Goal: Information Seeking & Learning: Learn about a topic

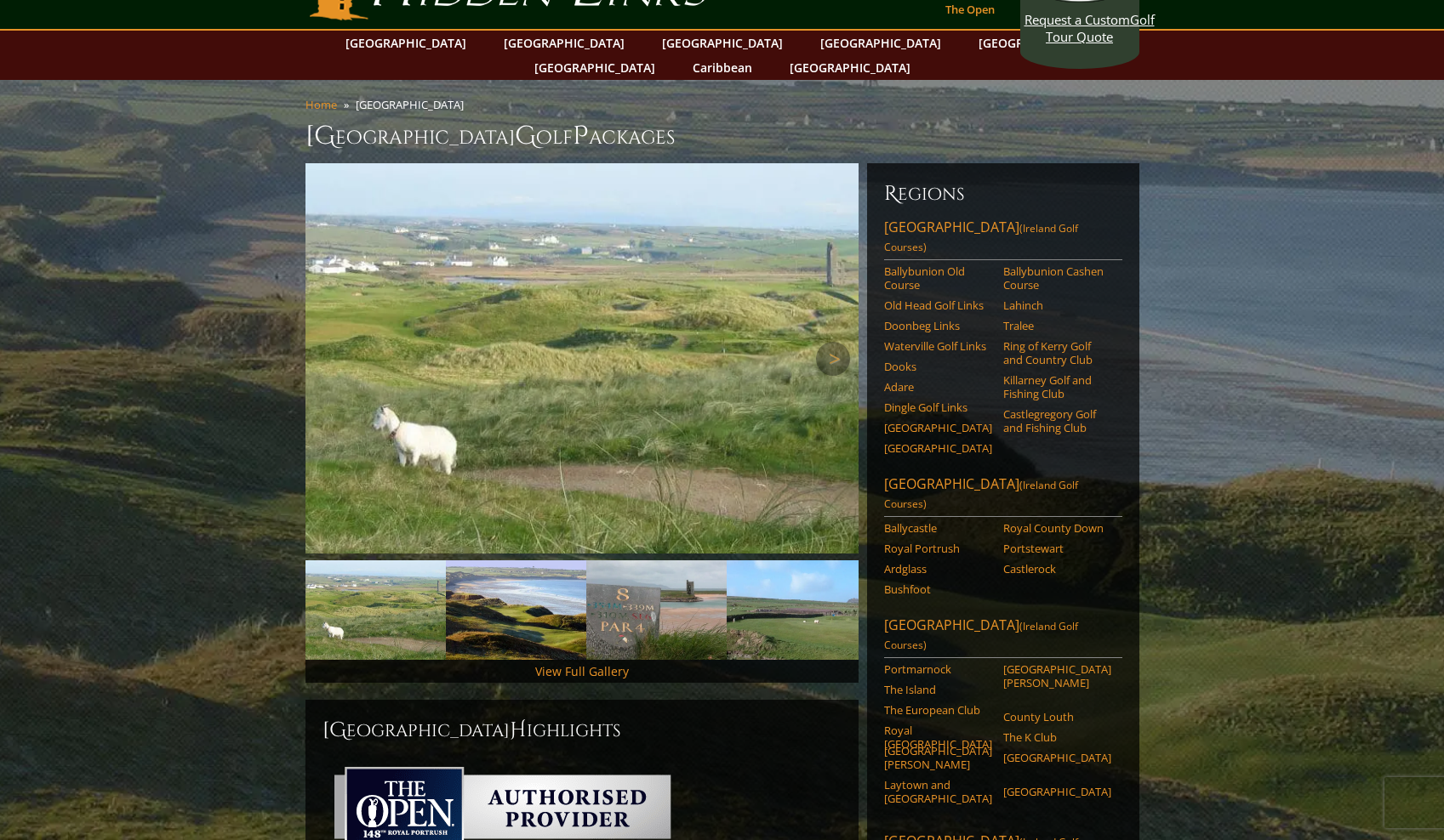
scroll to position [48, 0]
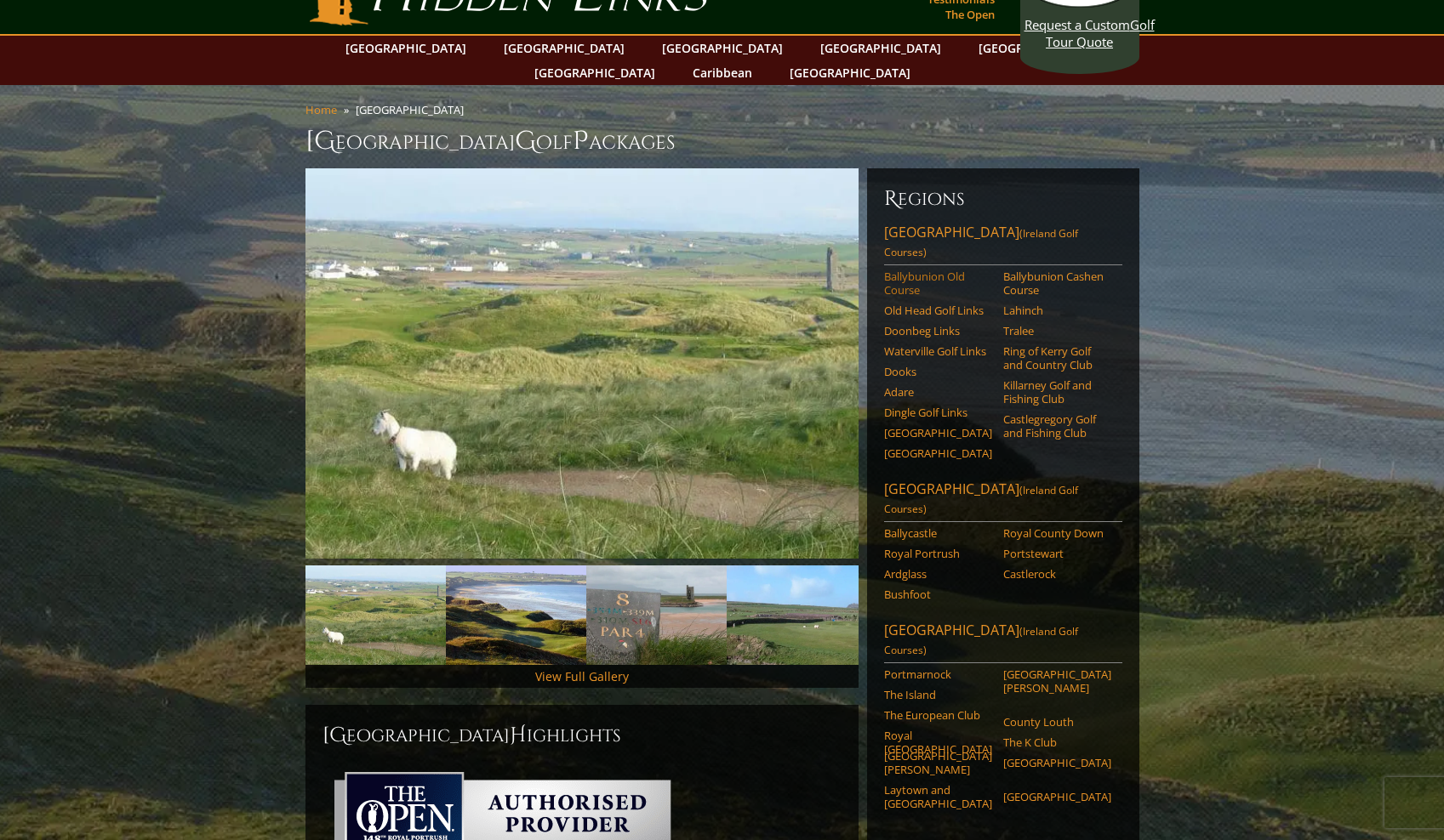
click at [909, 270] on link "Ballybunion Old Course" at bounding box center [938, 284] width 108 height 28
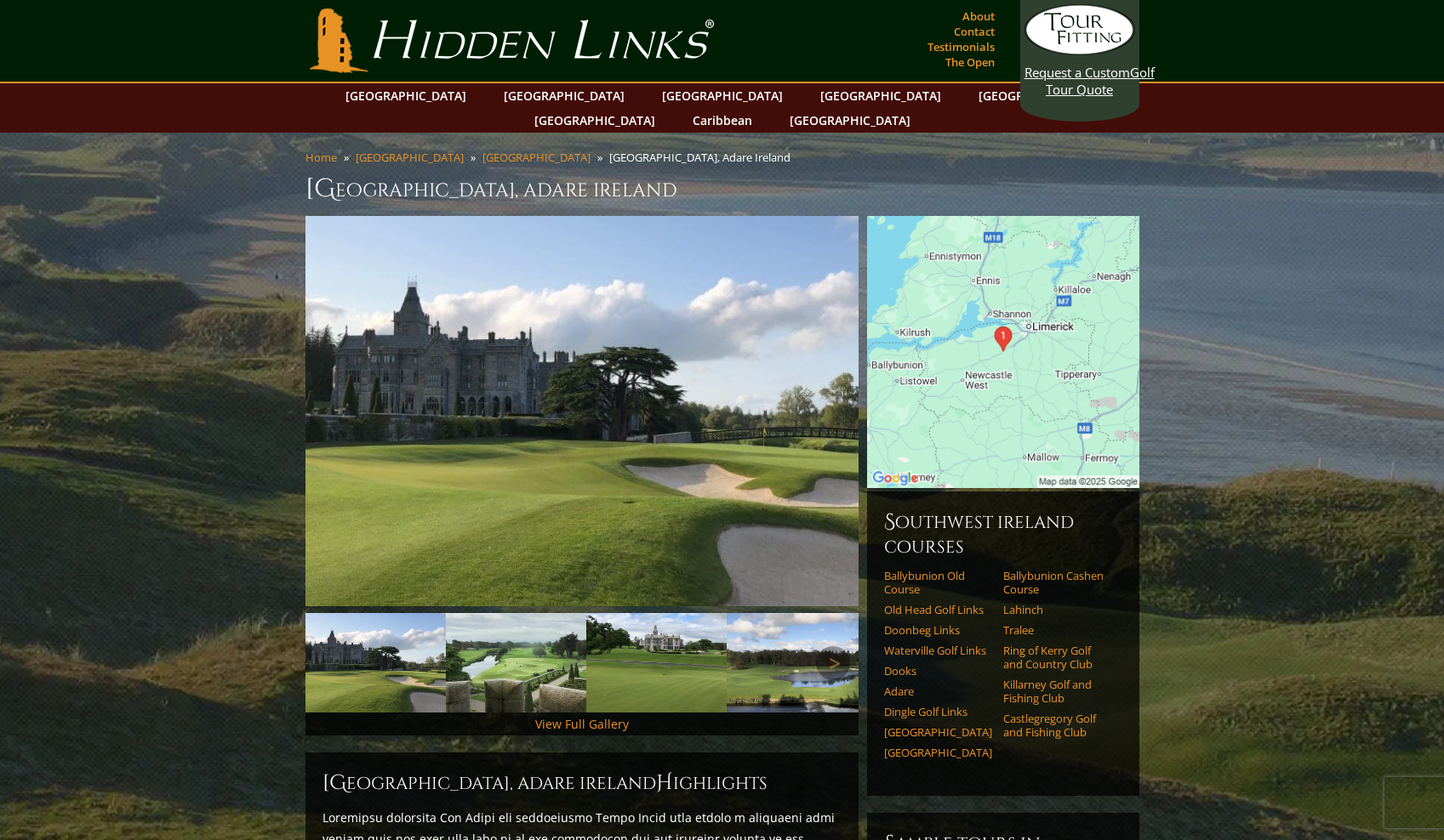
click at [510, 660] on img at bounding box center [516, 663] width 140 height 99
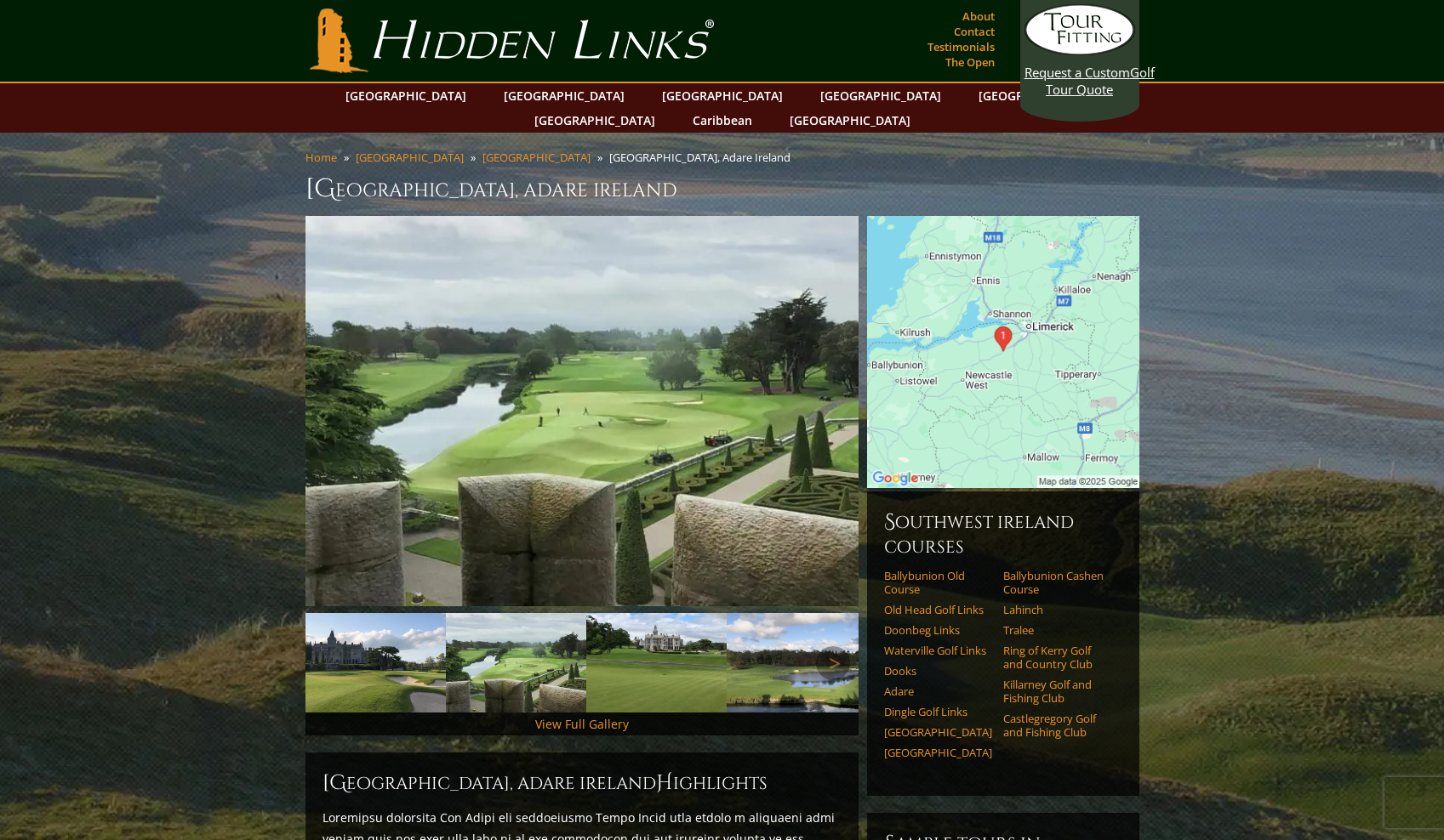
click at [690, 669] on img at bounding box center [656, 663] width 140 height 99
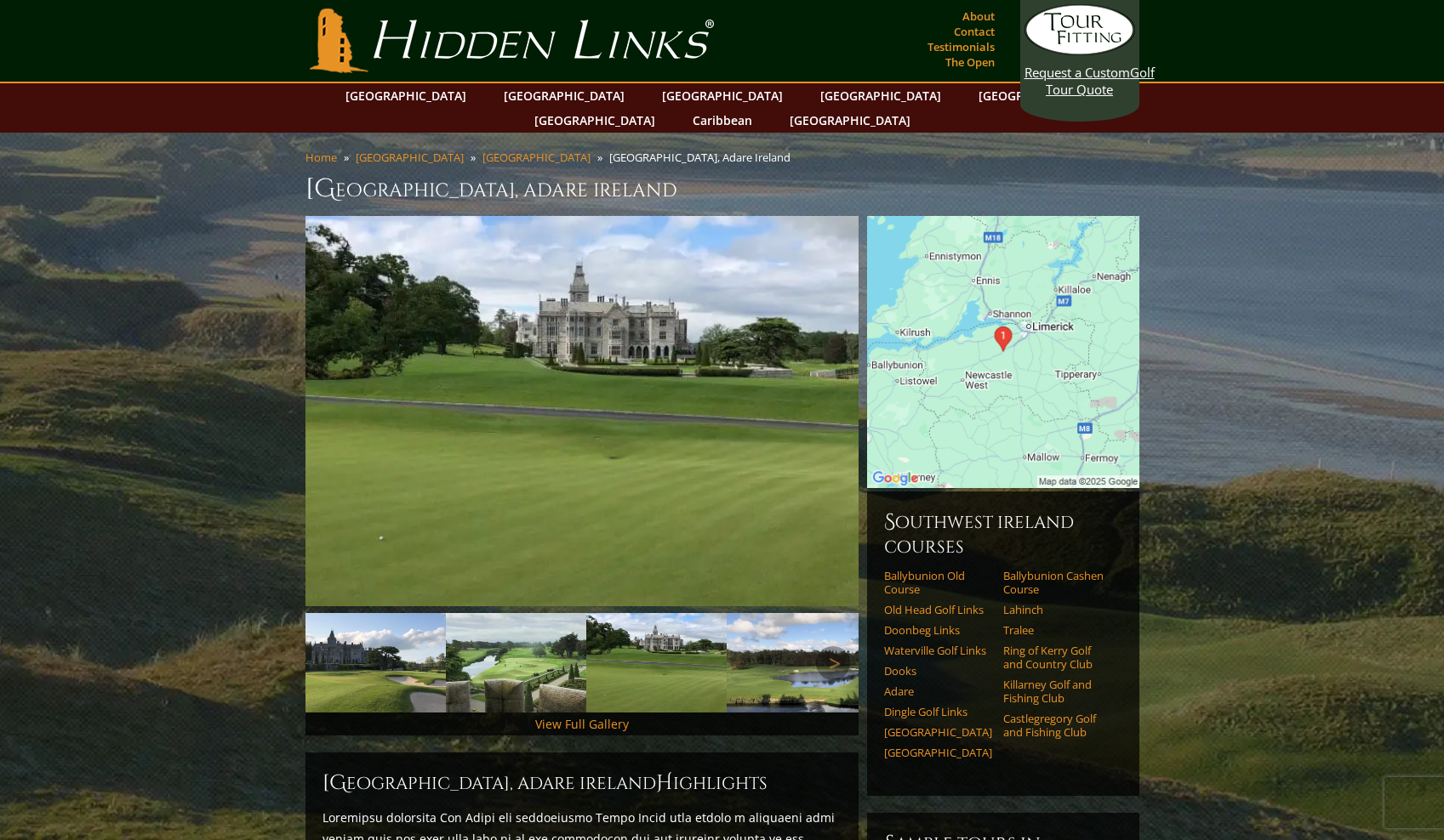
click at [365, 613] on img at bounding box center [376, 663] width 140 height 99
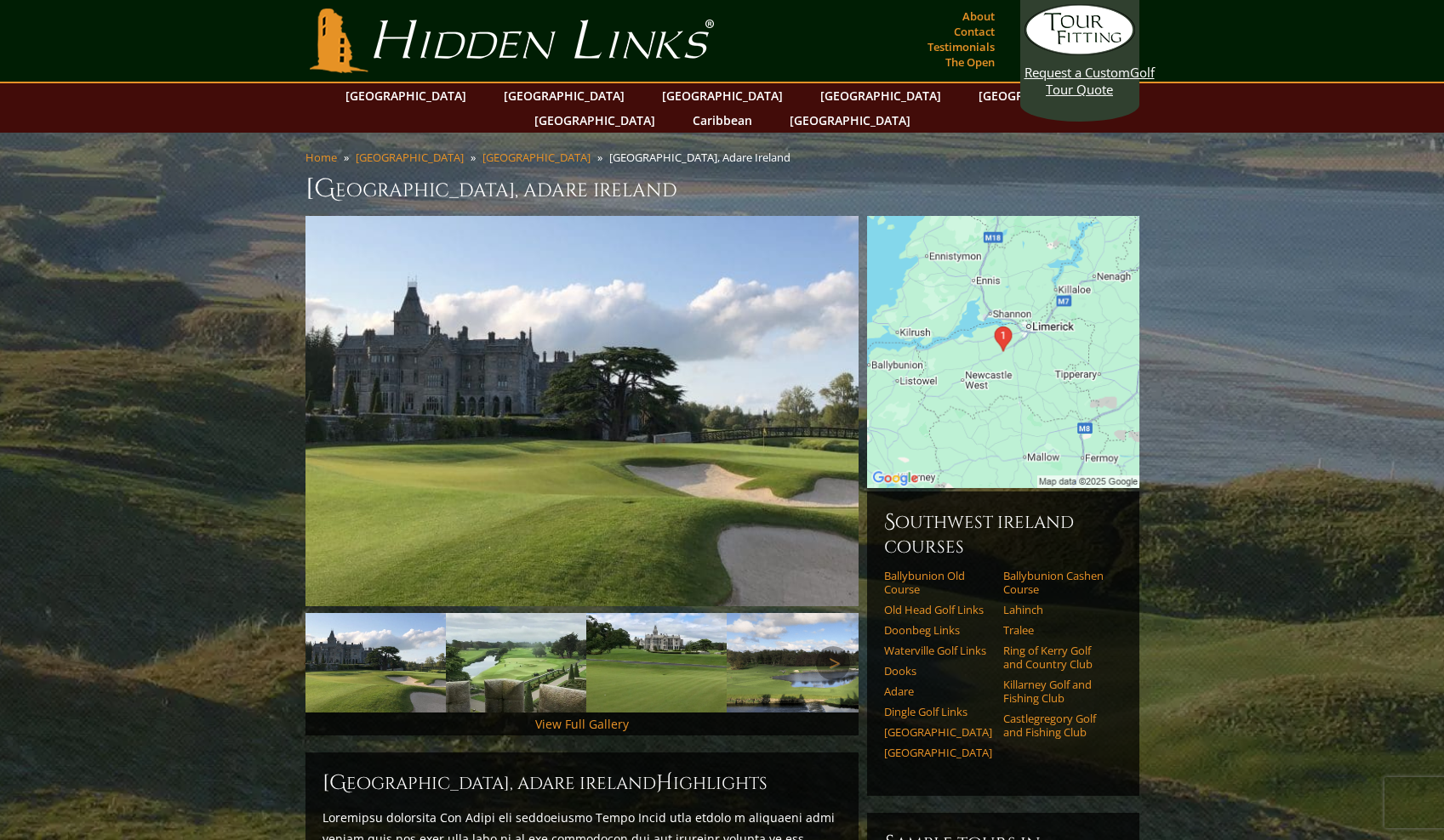
click at [629, 645] on img at bounding box center [656, 663] width 140 height 99
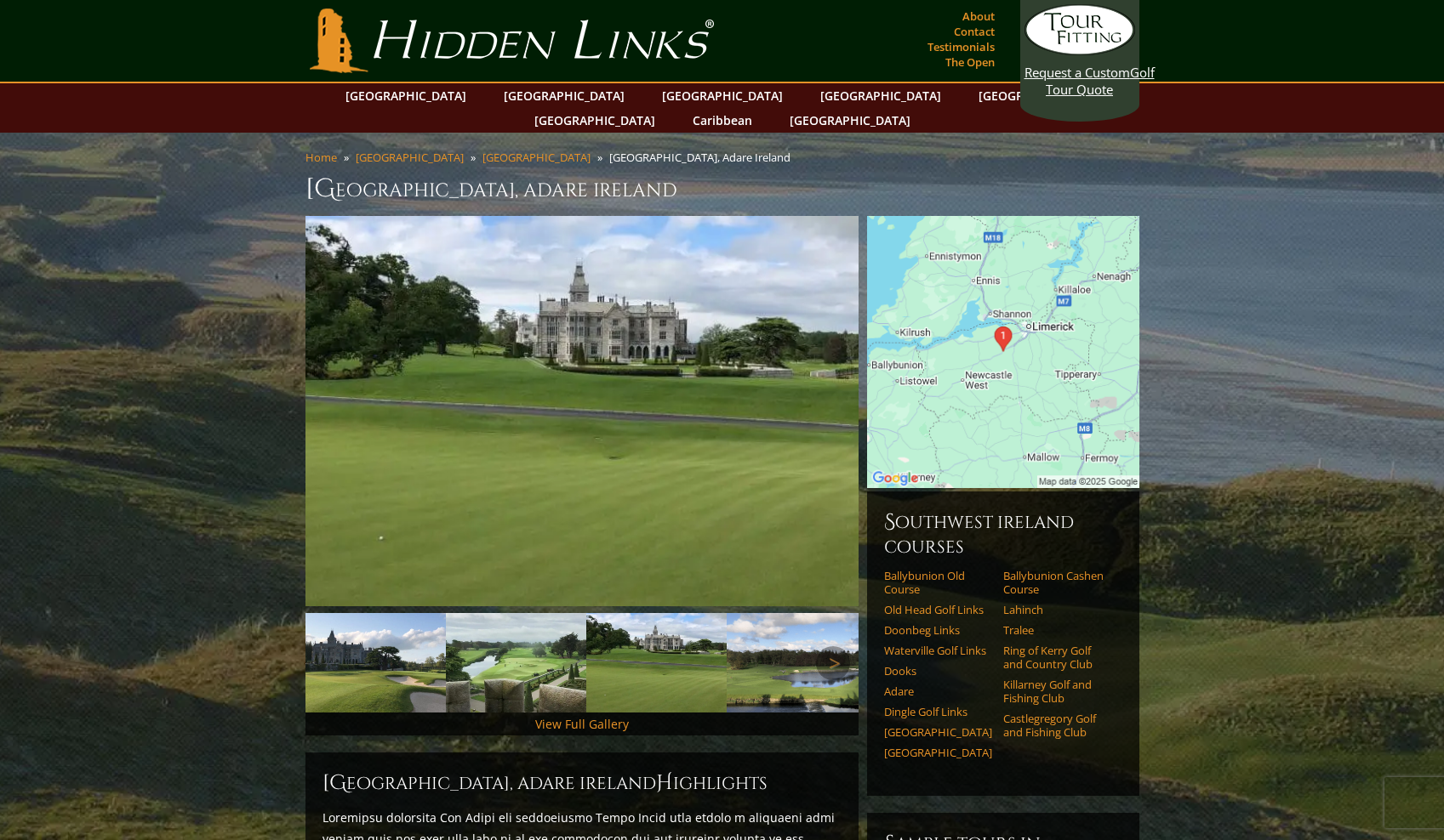
click at [755, 648] on img at bounding box center [797, 663] width 140 height 99
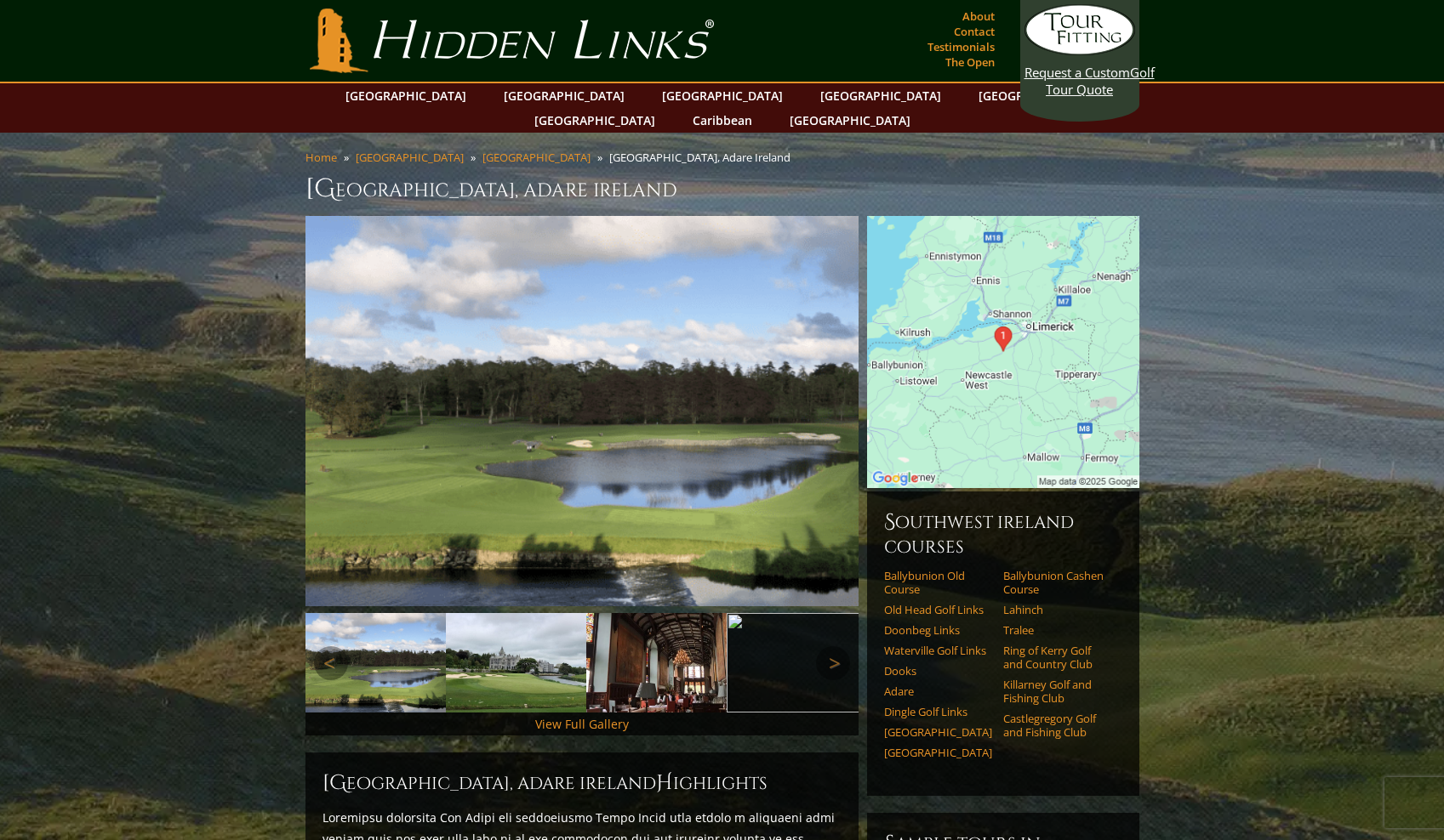
click at [768, 651] on img at bounding box center [797, 663] width 140 height 99
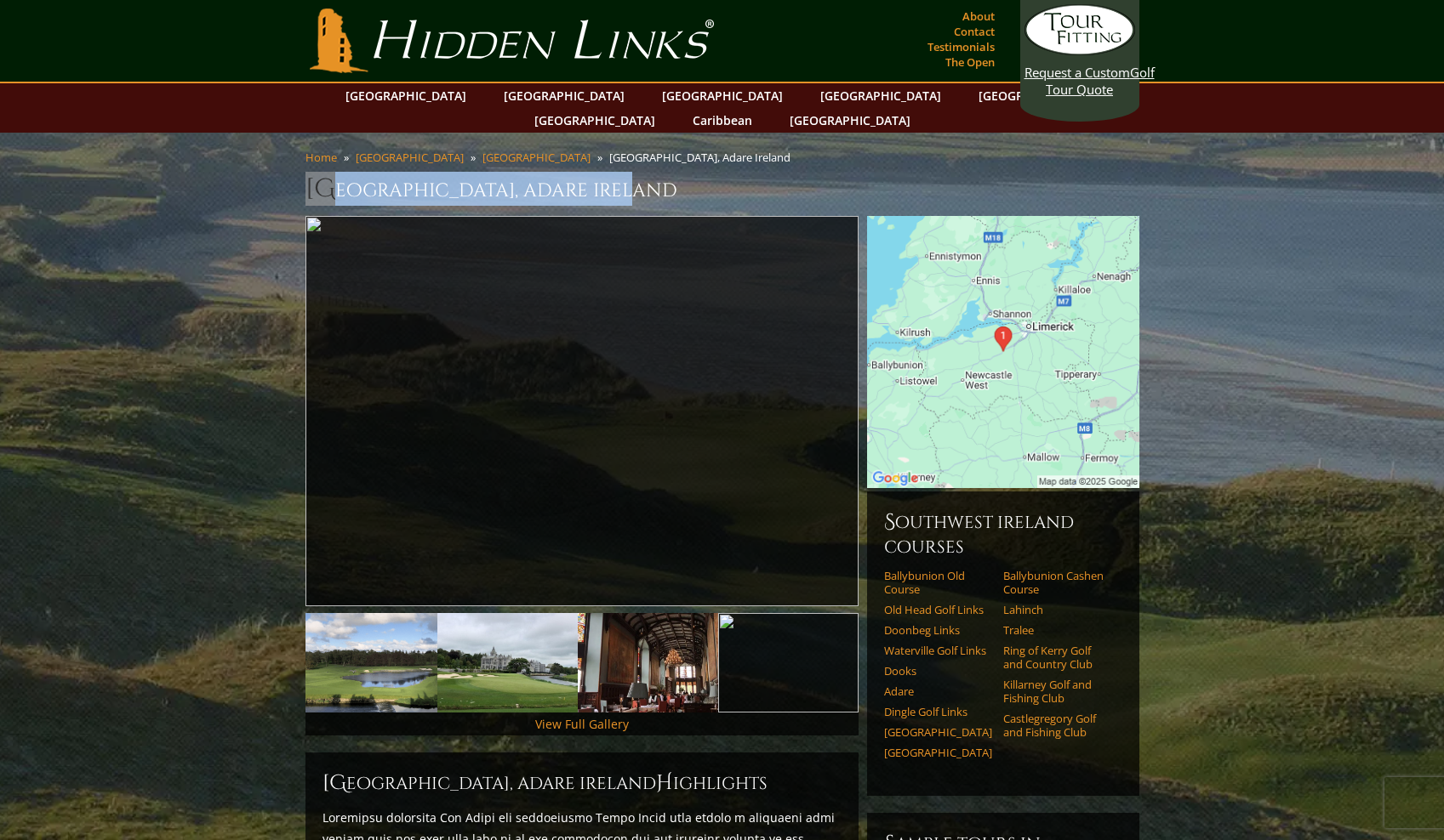
drag, startPoint x: 311, startPoint y: 166, endPoint x: 614, endPoint y: 190, distance: 303.9
click at [614, 190] on div "Home [GEOGRAPHIC_DATA] [GEOGRAPHIC_DATA] [GEOGRAPHIC_DATA], [GEOGRAPHIC_DATA] […" at bounding box center [722, 183] width 842 height 66
copy h1 "Adare Golf Club, Adare [PERSON_NAME]"
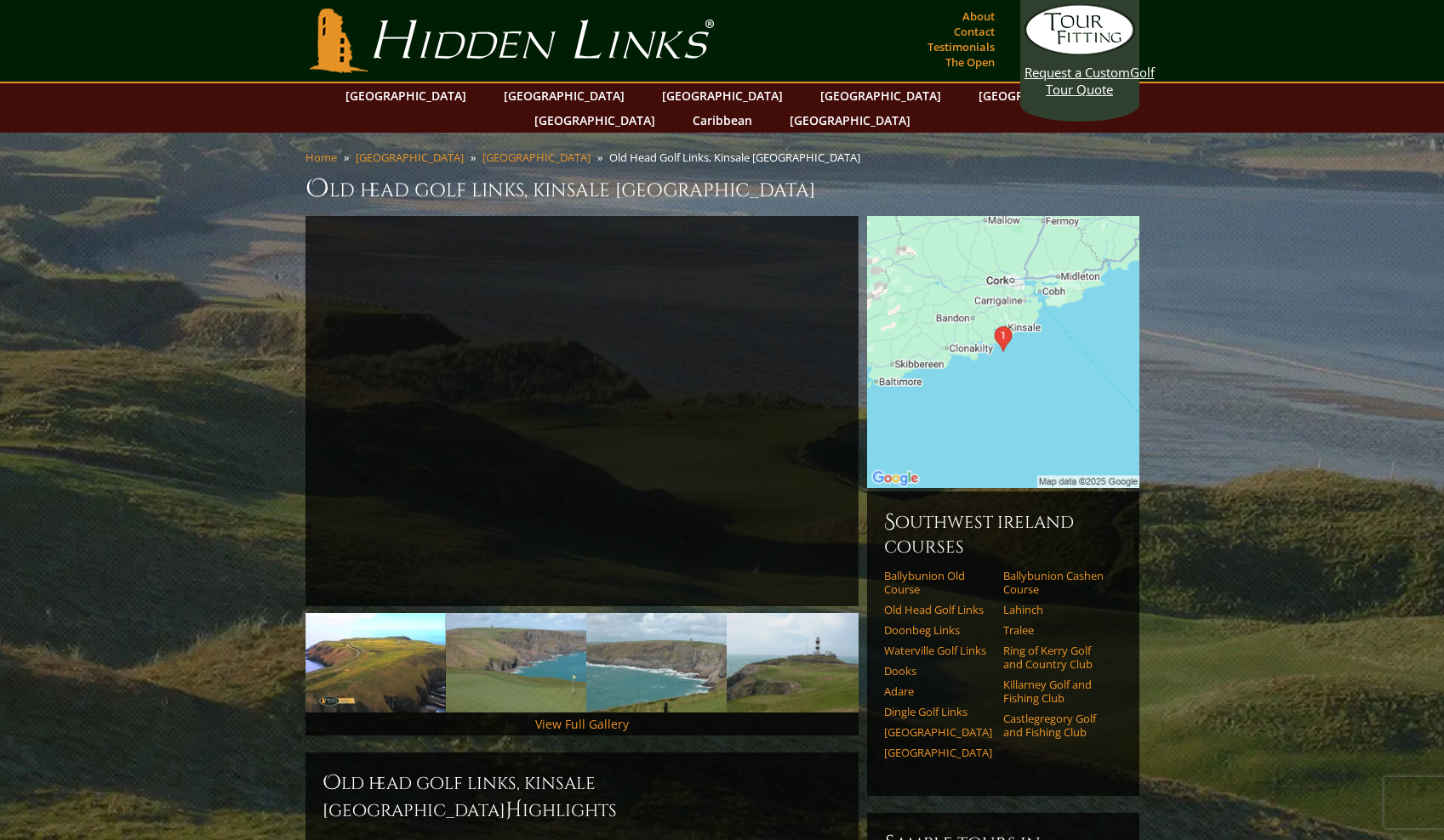
click at [998, 376] on img at bounding box center [1004, 353] width 273 height 273
